Goal: Information Seeking & Learning: Check status

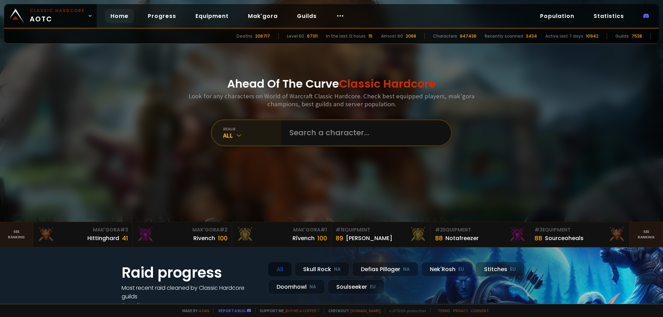
click at [237, 138] on icon at bounding box center [239, 135] width 7 height 7
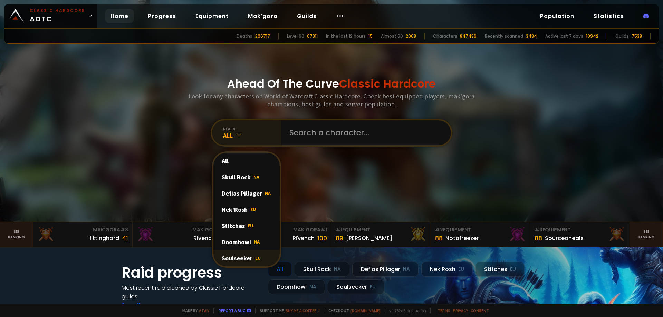
scroll to position [35, 0]
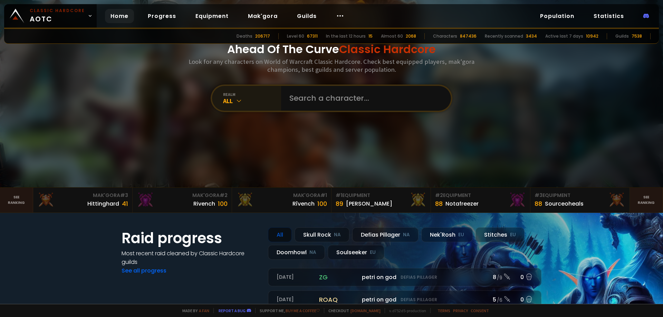
click at [229, 109] on div "realm All" at bounding box center [246, 98] width 69 height 25
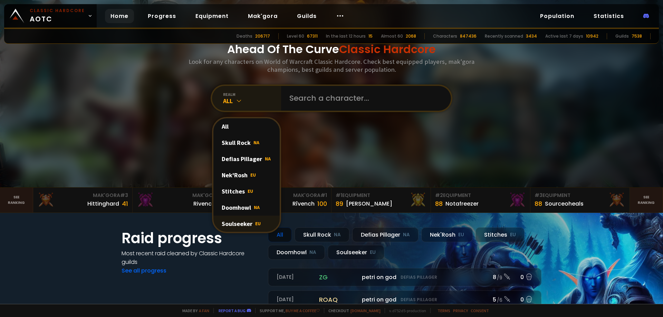
click at [239, 221] on div "Soulseeker EU" at bounding box center [246, 224] width 66 height 16
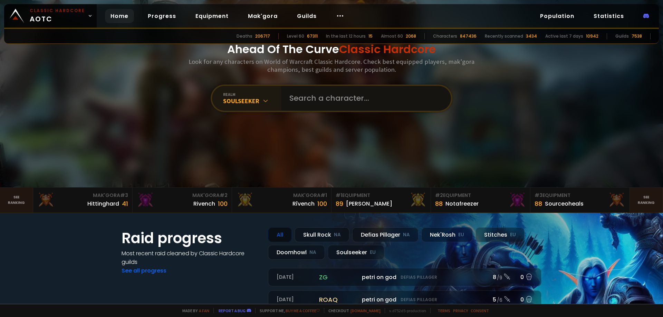
click at [327, 96] on input "text" at bounding box center [363, 98] width 157 height 25
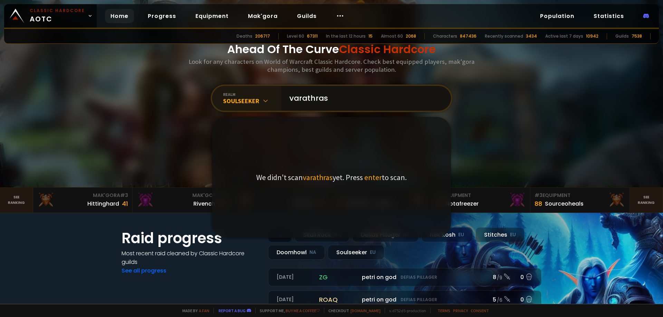
type input "varathras"
click at [365, 178] on span "enter" at bounding box center [373, 178] width 18 height 10
click at [327, 103] on input "varathras" at bounding box center [363, 98] width 157 height 25
click at [253, 103] on div "Soulseeker" at bounding box center [252, 101] width 58 height 8
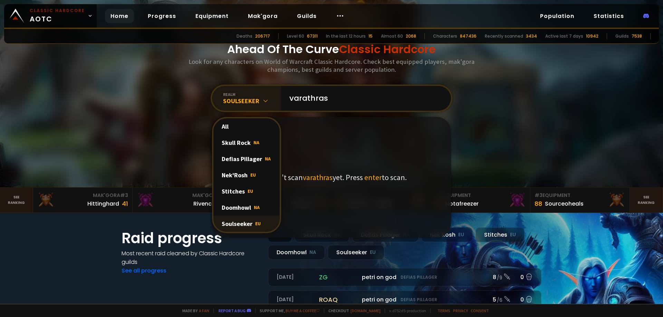
click at [262, 225] on div "Soulseeker EU" at bounding box center [246, 224] width 66 height 16
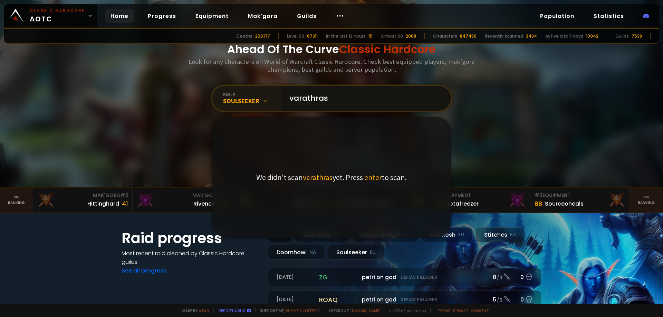
click at [354, 105] on input "varathras" at bounding box center [363, 98] width 157 height 25
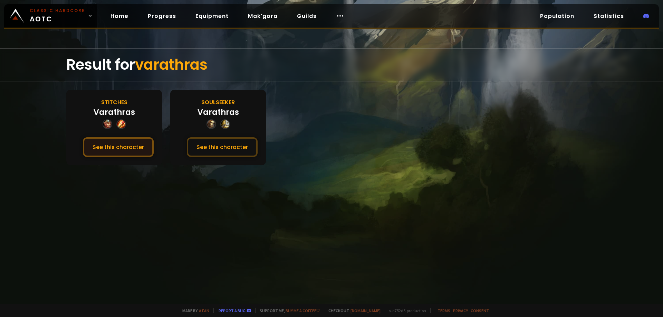
click at [114, 149] on button "See this character" at bounding box center [118, 147] width 71 height 20
click at [225, 156] on button "See this character" at bounding box center [222, 147] width 71 height 20
click at [224, 147] on button "See this character" at bounding box center [222, 147] width 71 height 20
click at [136, 140] on button "See this character" at bounding box center [118, 147] width 71 height 20
click at [229, 147] on button "See this character" at bounding box center [222, 147] width 71 height 20
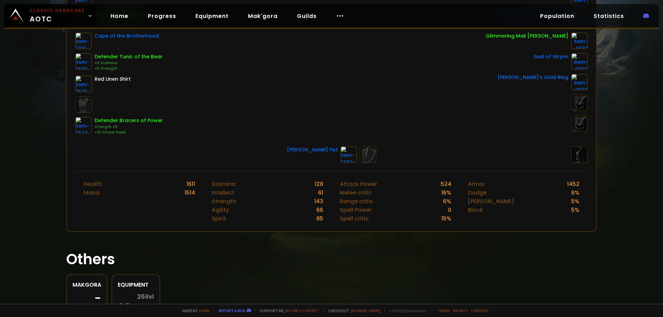
scroll to position [199, 0]
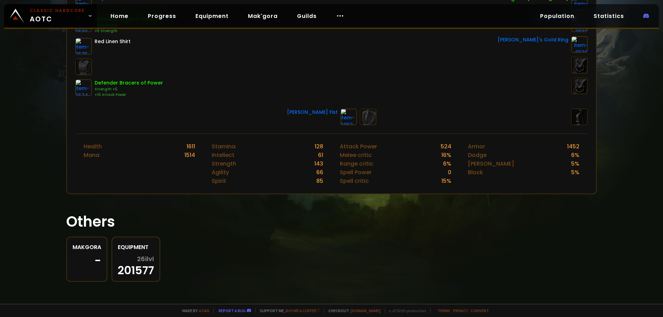
click at [87, 251] on div "Makgora" at bounding box center [87, 247] width 29 height 9
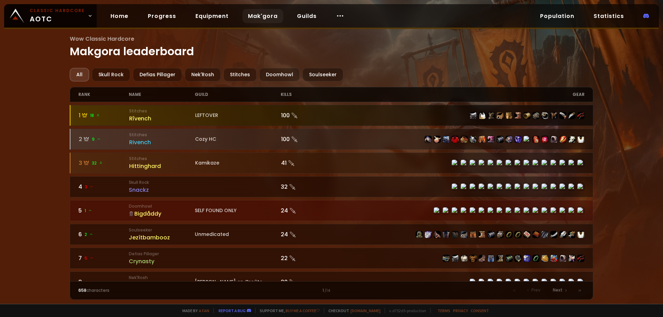
click at [137, 117] on div "Rîvench" at bounding box center [162, 118] width 66 height 9
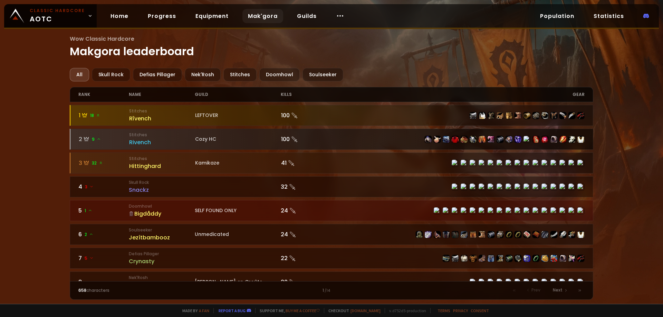
click at [132, 144] on div "Rivench" at bounding box center [162, 142] width 66 height 9
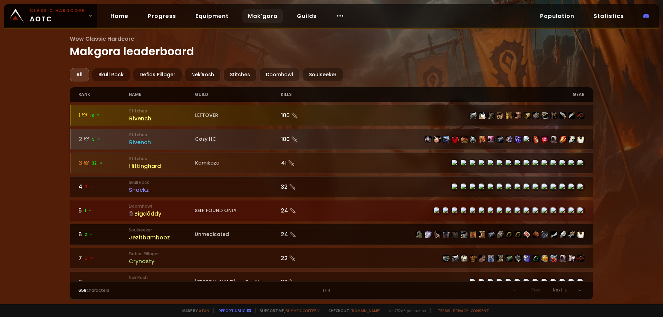
click at [142, 227] on link "6 2 Soulseeker Jezítbambooz Unmedicated 24" at bounding box center [332, 234] width 524 height 21
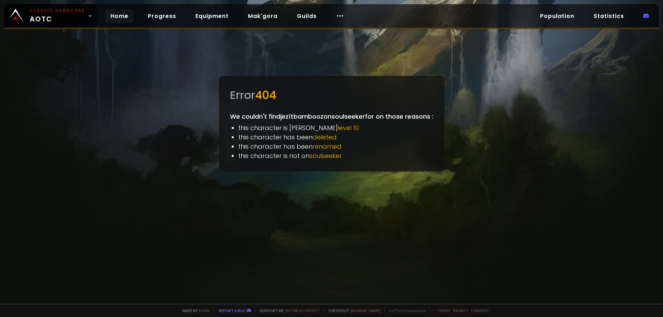
click at [113, 11] on link "Home" at bounding box center [119, 16] width 29 height 14
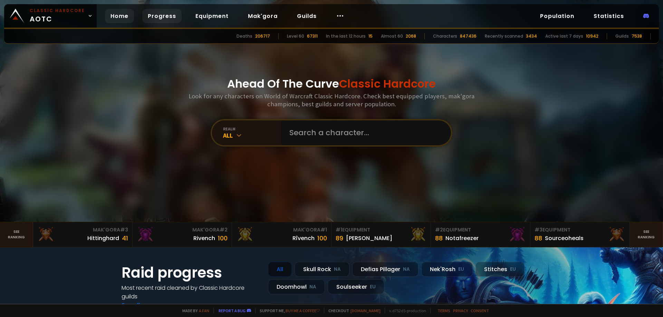
click at [154, 14] on link "Progress" at bounding box center [161, 16] width 39 height 14
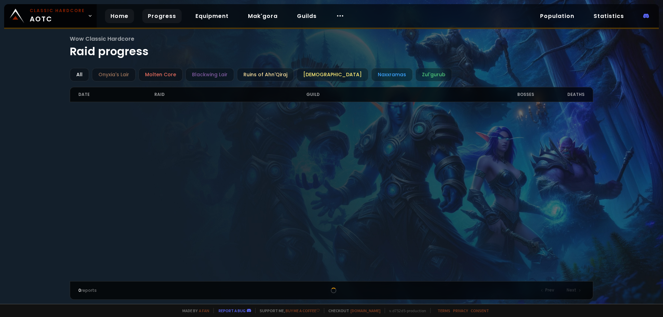
click at [117, 11] on link "Home" at bounding box center [119, 16] width 29 height 14
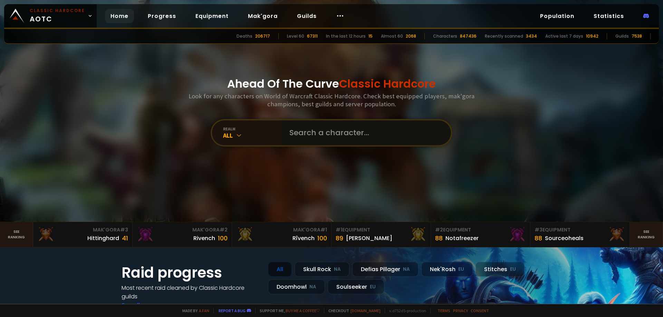
click at [345, 142] on input "text" at bounding box center [363, 133] width 157 height 25
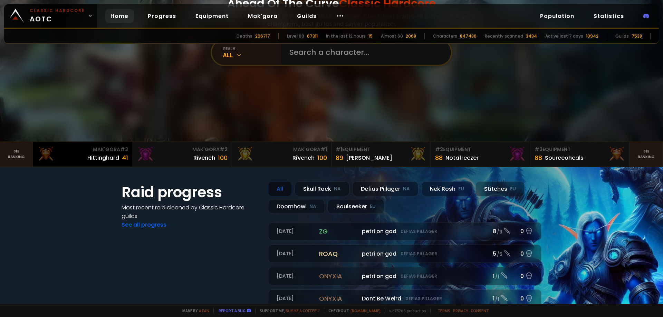
click at [112, 153] on div "Mak'Gora # 3" at bounding box center [82, 149] width 91 height 7
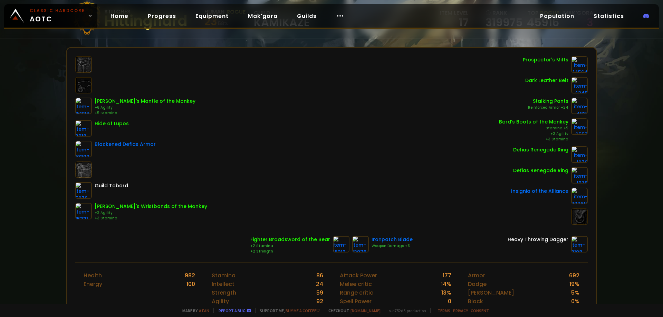
scroll to position [6, 0]
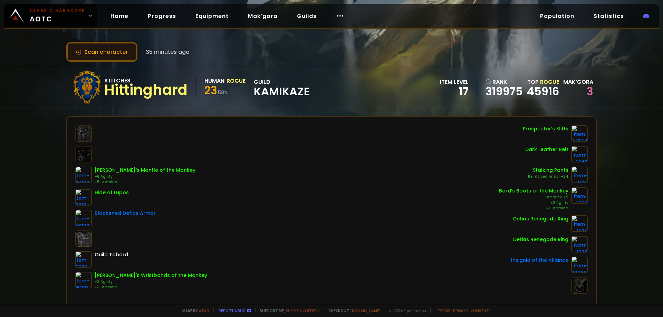
click at [108, 53] on button "Scan character" at bounding box center [101, 52] width 71 height 20
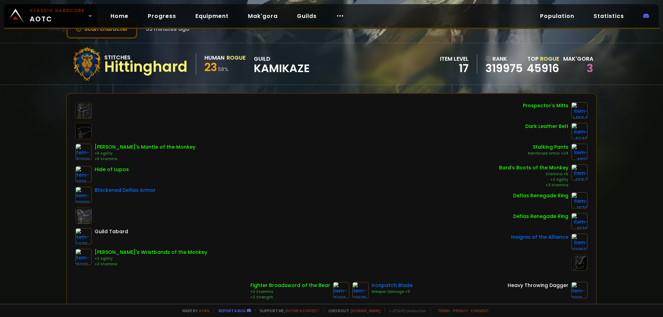
scroll to position [0, 0]
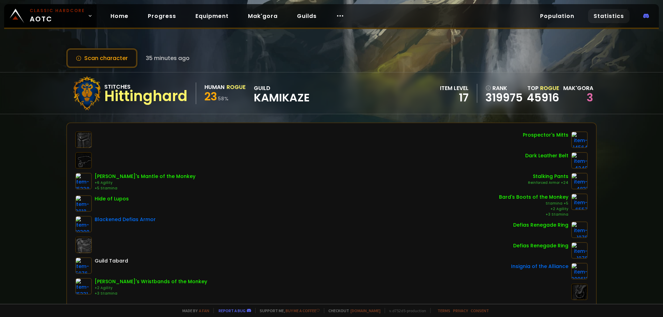
click at [602, 20] on link "Statistics" at bounding box center [608, 16] width 41 height 14
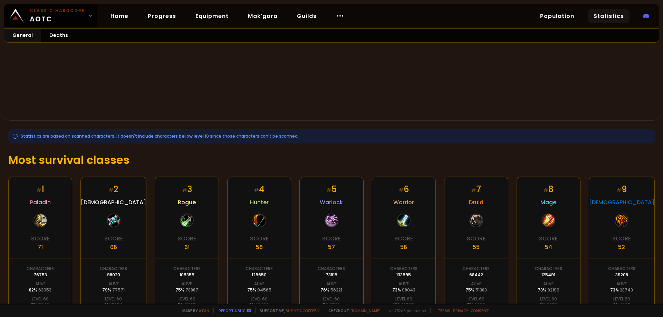
scroll to position [80, 0]
